Goal: Task Accomplishment & Management: Complete application form

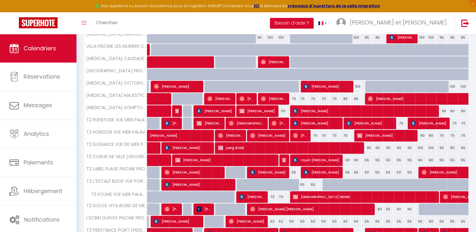
scroll to position [163, 0]
click at [250, 219] on span "[PERSON_NAME]" at bounding box center [247, 222] width 36 height 12
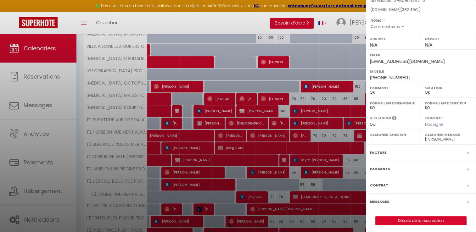
scroll to position [65, 0]
click at [407, 220] on link "Détails de la réservation" at bounding box center [421, 221] width 91 height 8
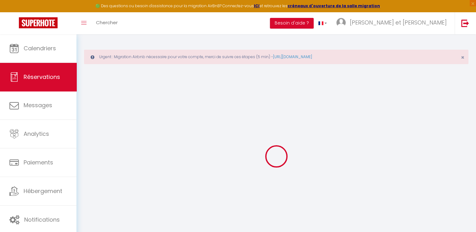
type input "Maty"
type input "[PERSON_NAME]"
type input "[EMAIL_ADDRESS][DOMAIN_NAME]"
type input "[PHONE_NUMBER]"
select select
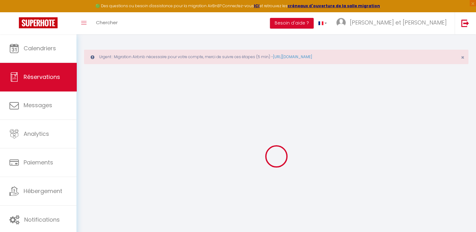
type input "65.16"
select select "61050"
select select "1"
select select
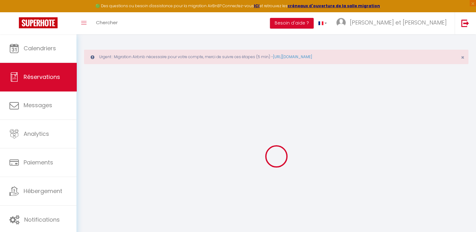
type input "2"
select select "12"
select select
type input "284"
checkbox input "false"
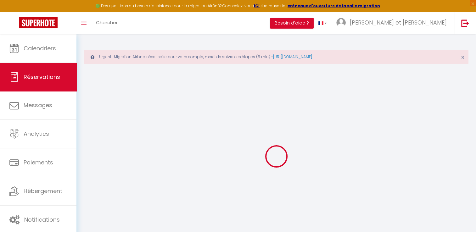
type input "0"
select select "1"
type input "0"
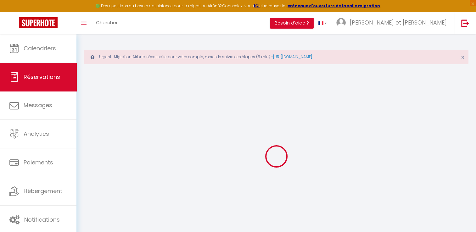
select select
select select "15"
checkbox input "false"
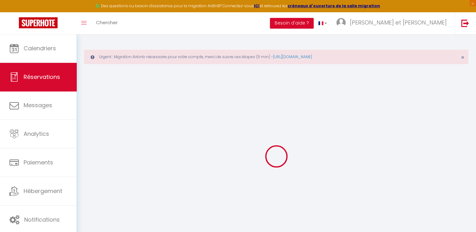
select select
checkbox input "false"
select select
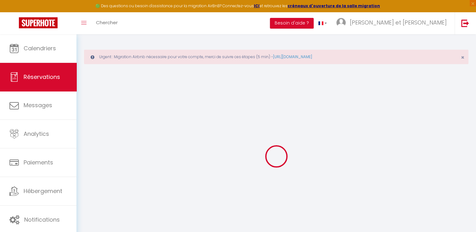
select select
checkbox input "false"
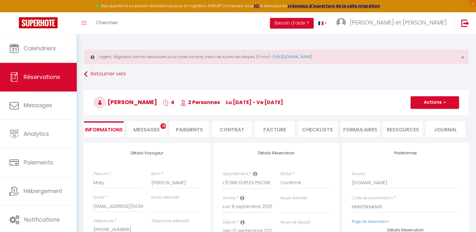
select select
type input "78"
type input "20.45"
select select
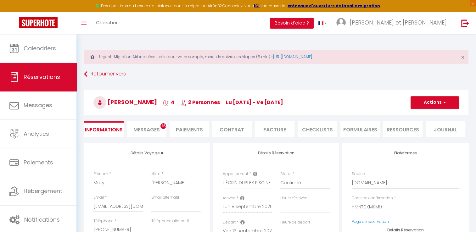
checkbox input "false"
select select
checkbox input "false"
select select
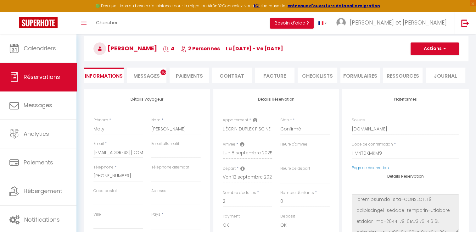
scroll to position [54, 0]
click at [301, 180] on select "00:00 00:30 01:00 01:30 02:00 02:30 03:00 03:30 04:00 04:30 05:00 05:30 06:00 0…" at bounding box center [305, 178] width 49 height 12
select select "13:30"
click at [281, 172] on select "00:00 00:30 01:00 01:30 02:00 02:30 03:00 03:30 04:00 04:30 05:00 05:30 06:00 0…" at bounding box center [305, 178] width 49 height 12
select select
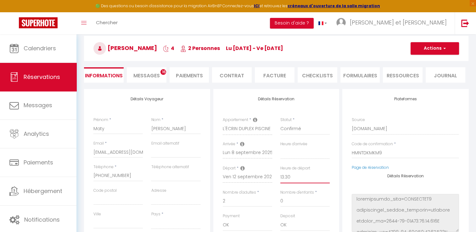
select select
checkbox input "false"
click at [433, 49] on button "Actions" at bounding box center [435, 48] width 48 height 13
click at [421, 62] on link "Enregistrer" at bounding box center [429, 62] width 50 height 8
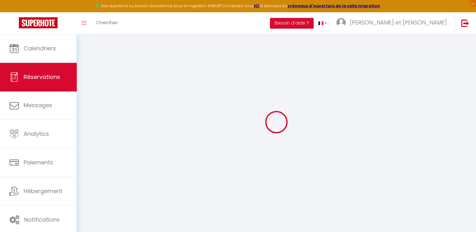
scroll to position [34, 0]
select select "not_cancelled"
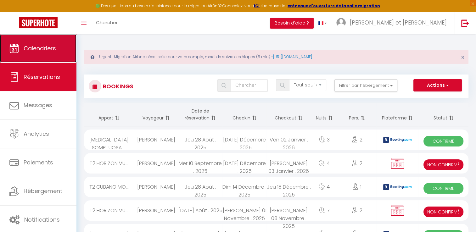
click at [61, 51] on link "Calendriers" at bounding box center [38, 48] width 77 height 28
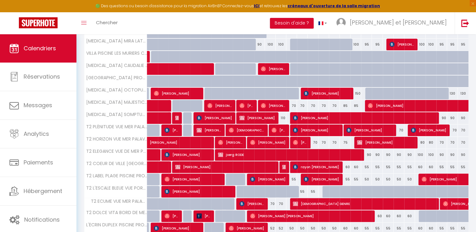
scroll to position [156, 0]
